Goal: Use online tool/utility

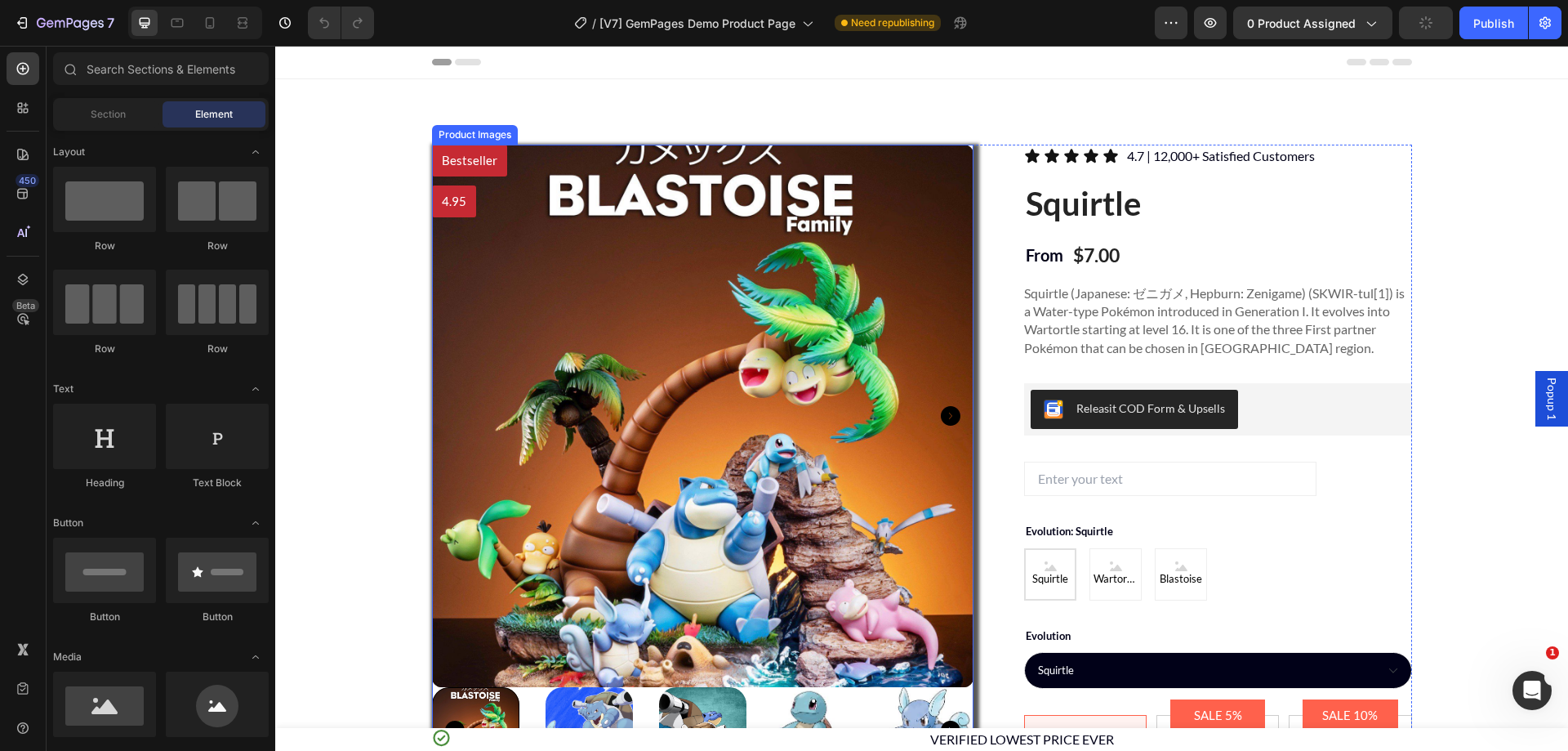
click at [635, 481] on img at bounding box center [703, 415] width 542 height 542
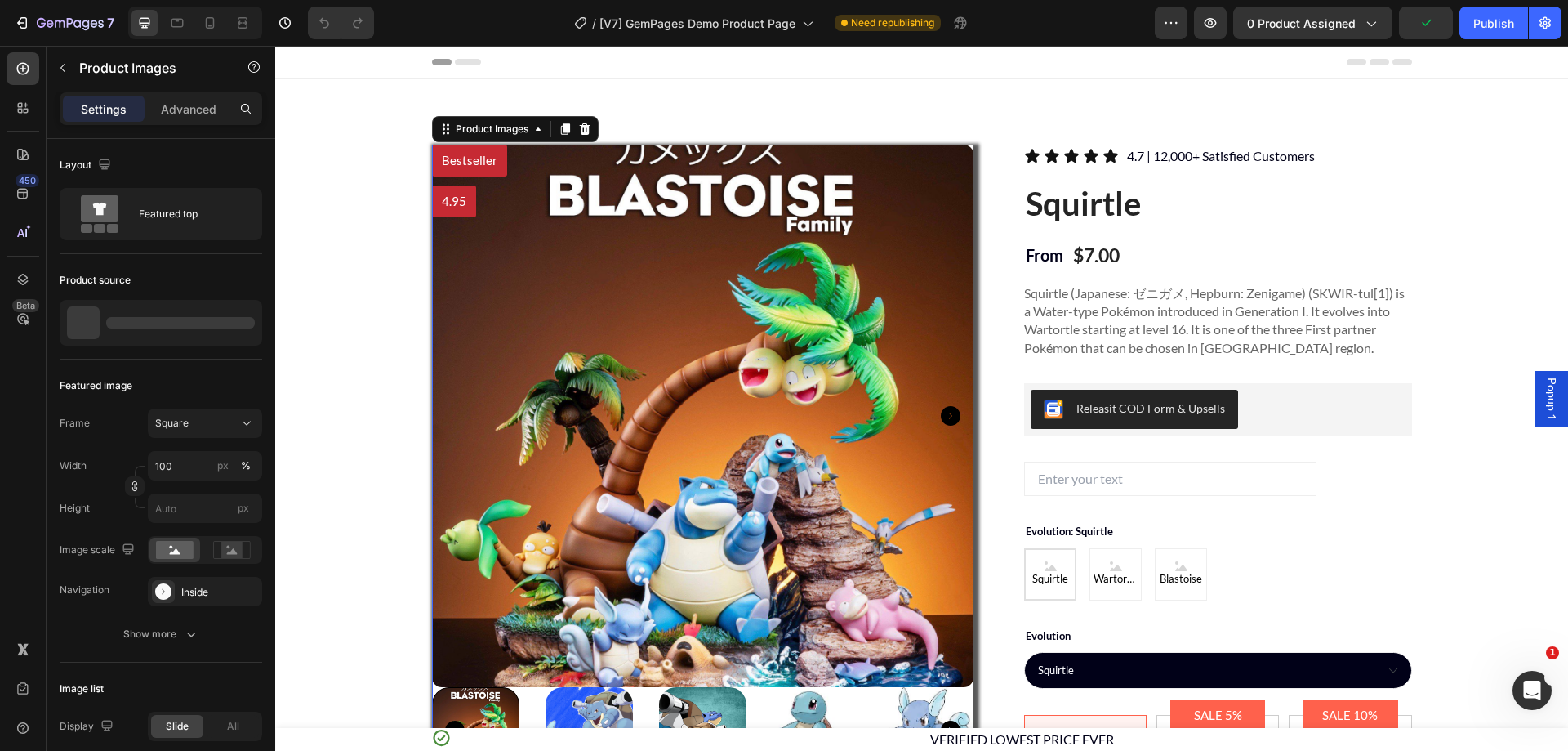
scroll to position [701, 0]
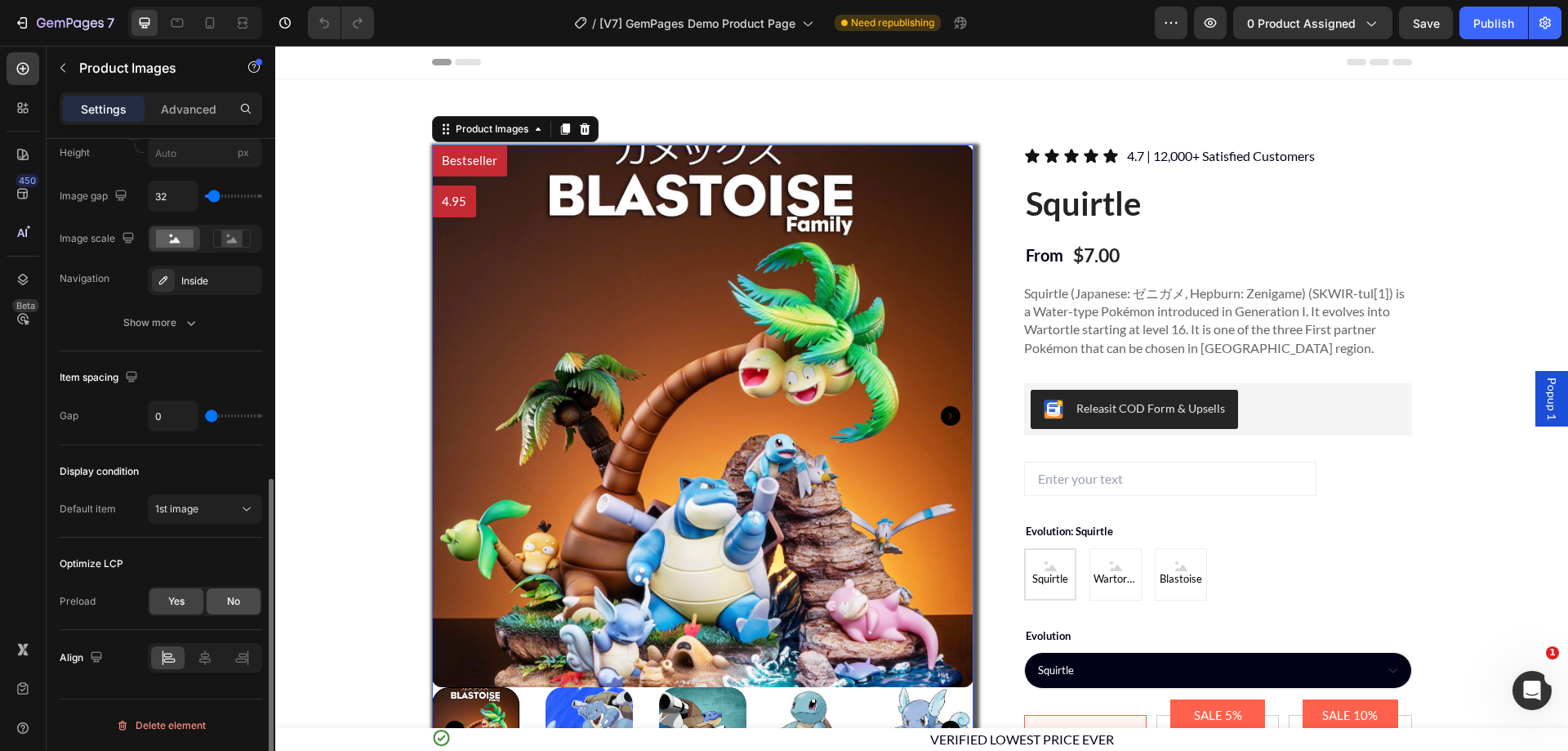
click at [239, 603] on span "No" at bounding box center [233, 601] width 13 height 14
click at [253, 637] on icon at bounding box center [246, 643] width 16 height 16
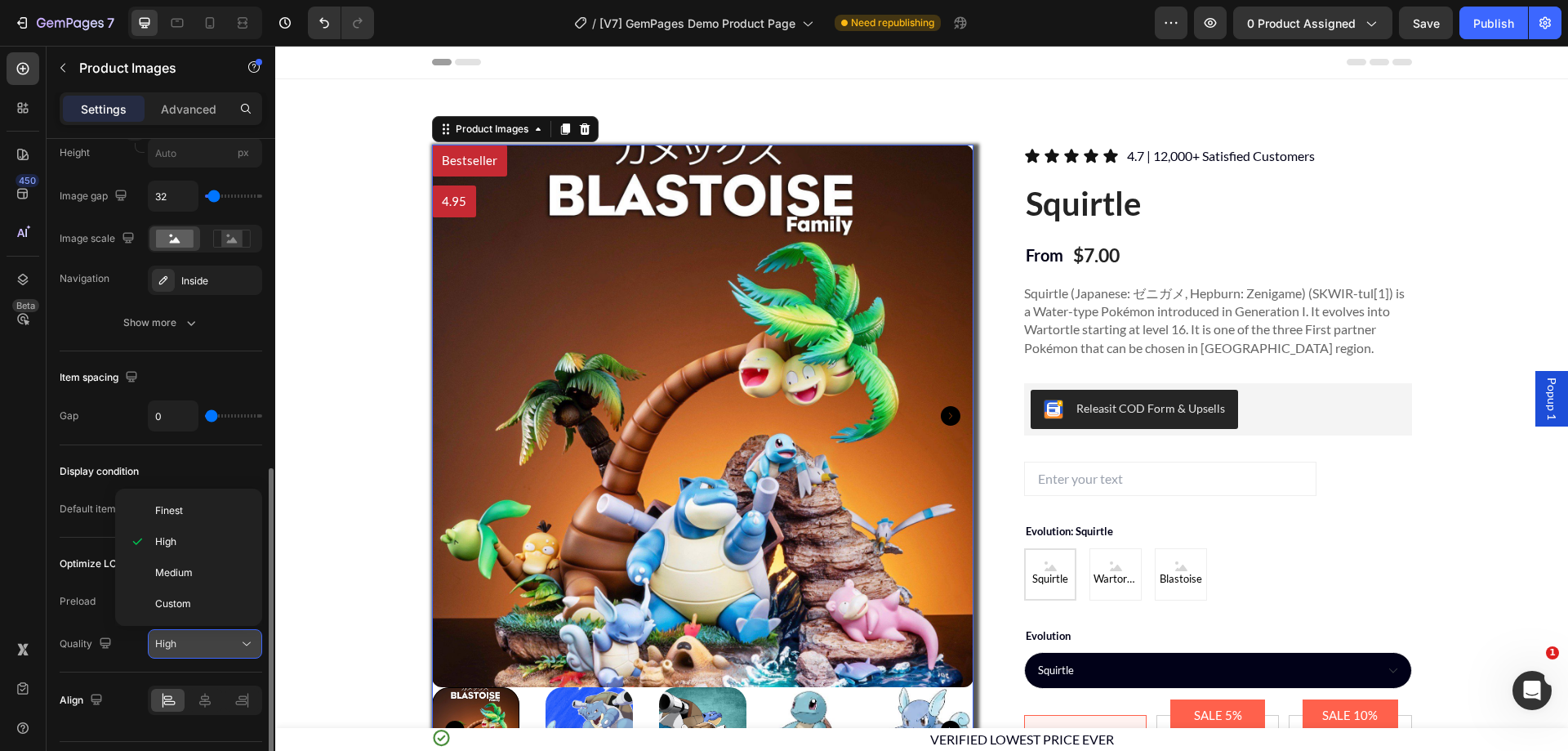
click at [255, 641] on button "High" at bounding box center [206, 644] width 115 height 30
